Goal: Task Accomplishment & Management: Manage account settings

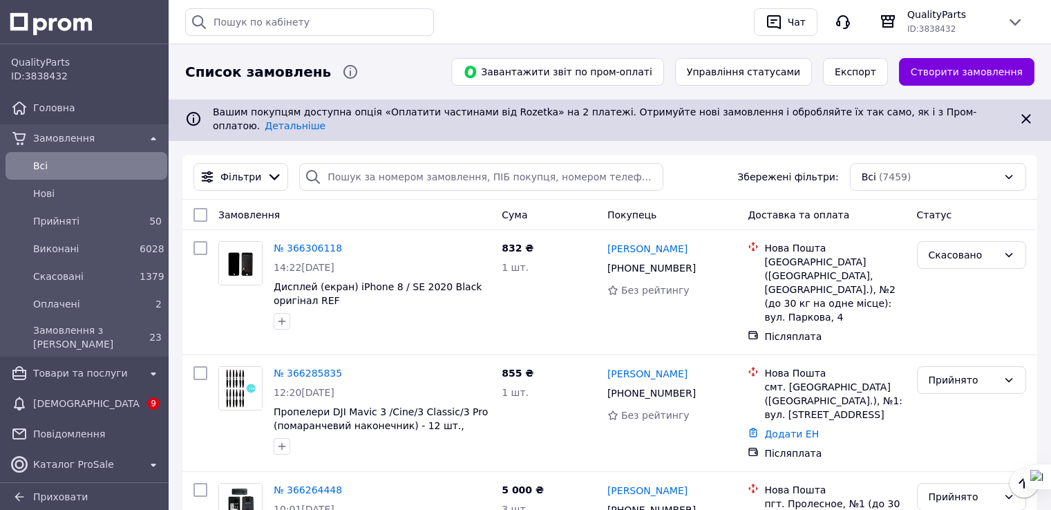
scroll to position [2293, 0]
click at [1014, 35] on div "QualityParts ID: 3838432" at bounding box center [951, 22] width 155 height 28
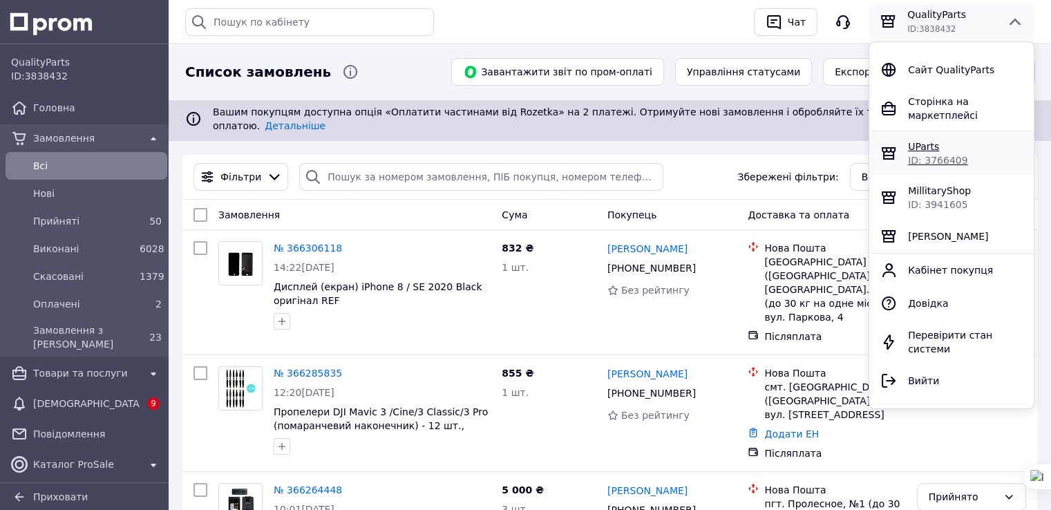
click at [927, 155] on span "ID: 3766409" at bounding box center [937, 160] width 59 height 11
